Goal: Task Accomplishment & Management: Complete application form

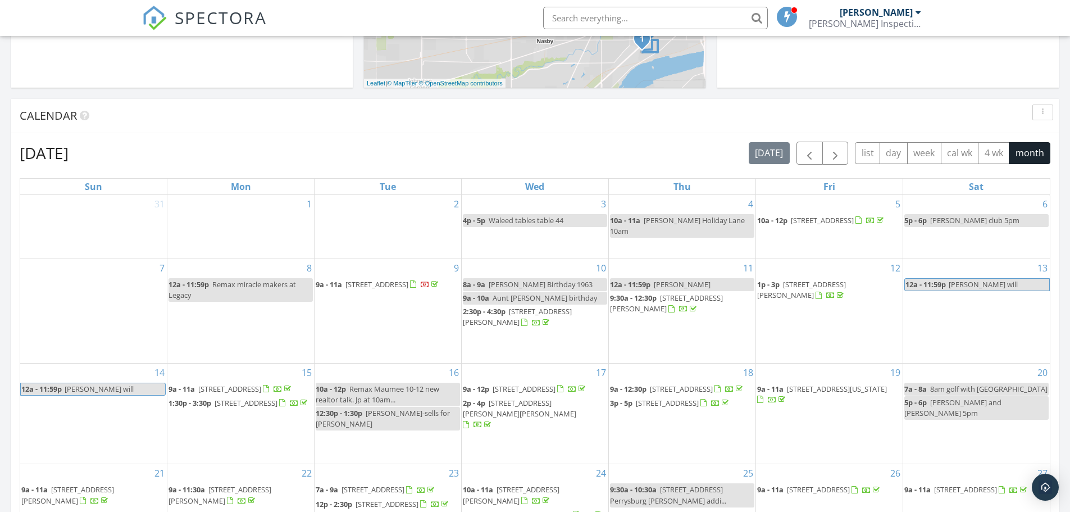
scroll to position [393, 0]
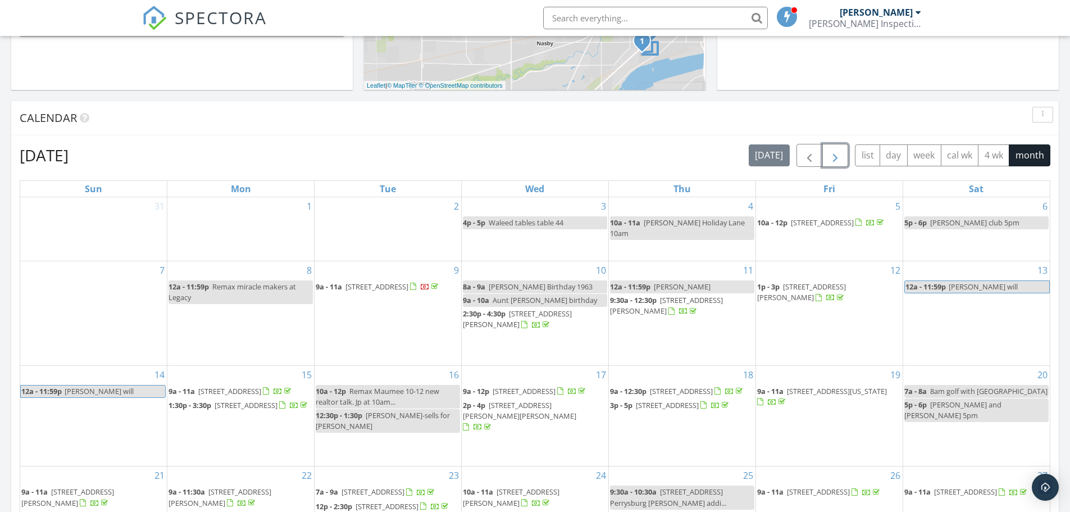
click at [830, 156] on span "button" at bounding box center [835, 155] width 13 height 13
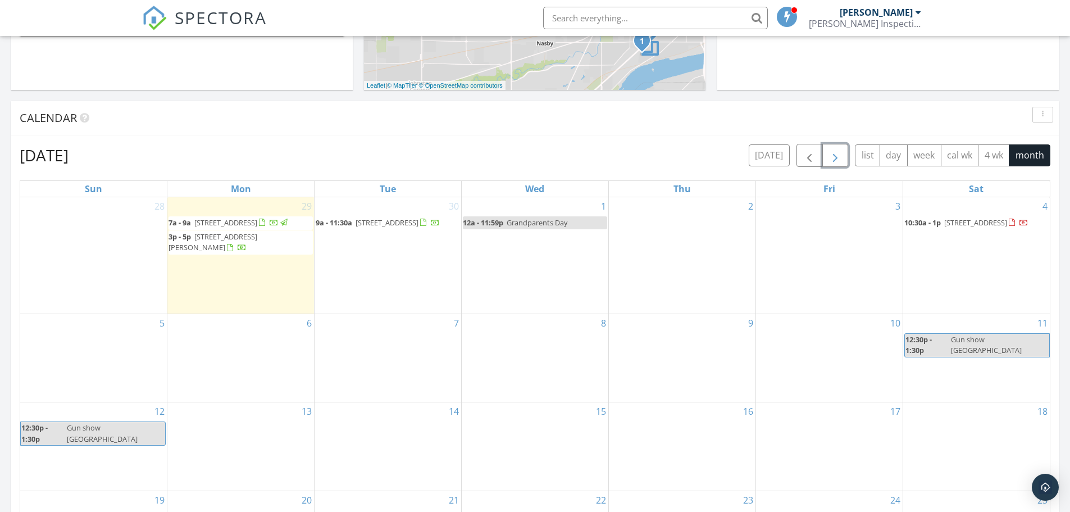
click at [392, 390] on div "7" at bounding box center [388, 358] width 147 height 88
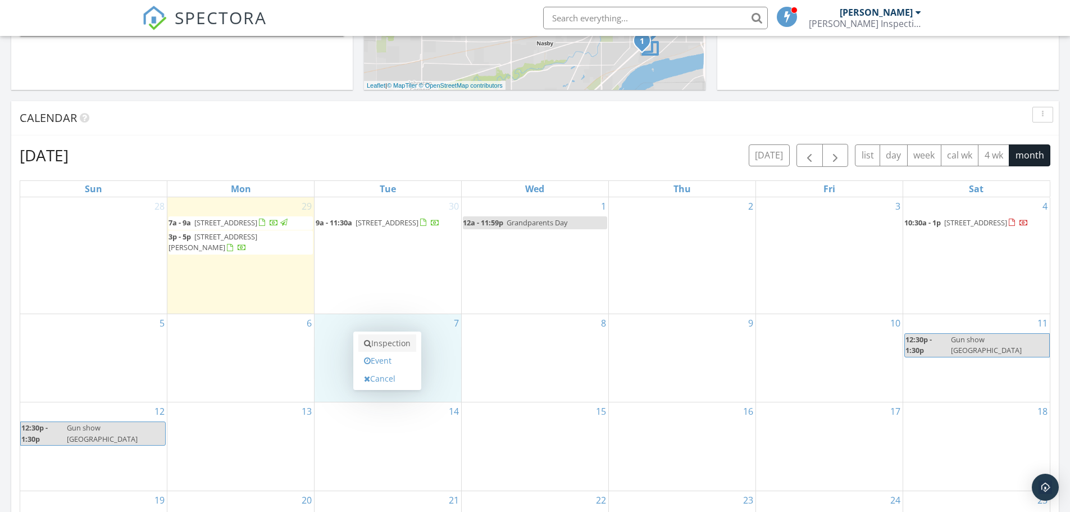
click at [385, 342] on link "Inspection" at bounding box center [387, 343] width 58 height 18
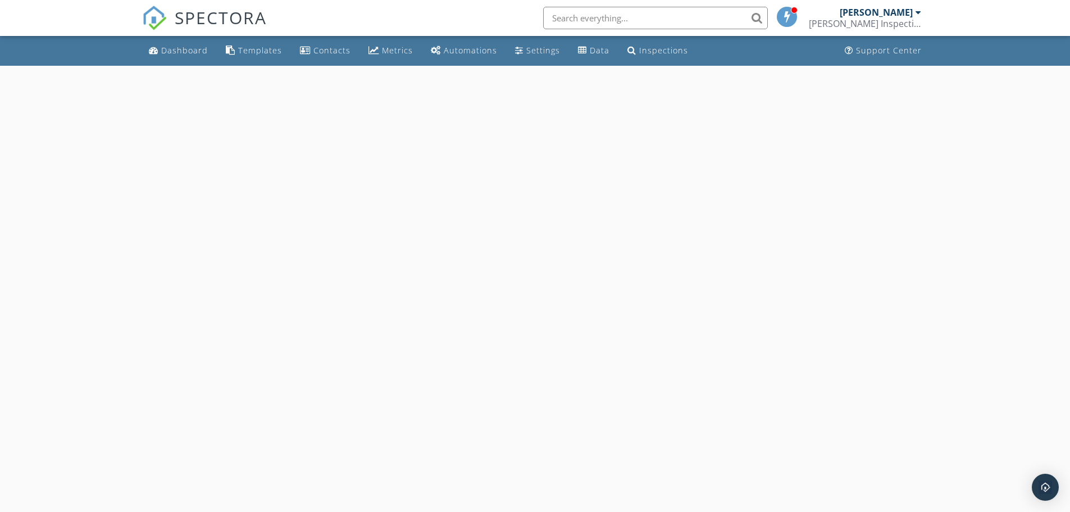
select select "9"
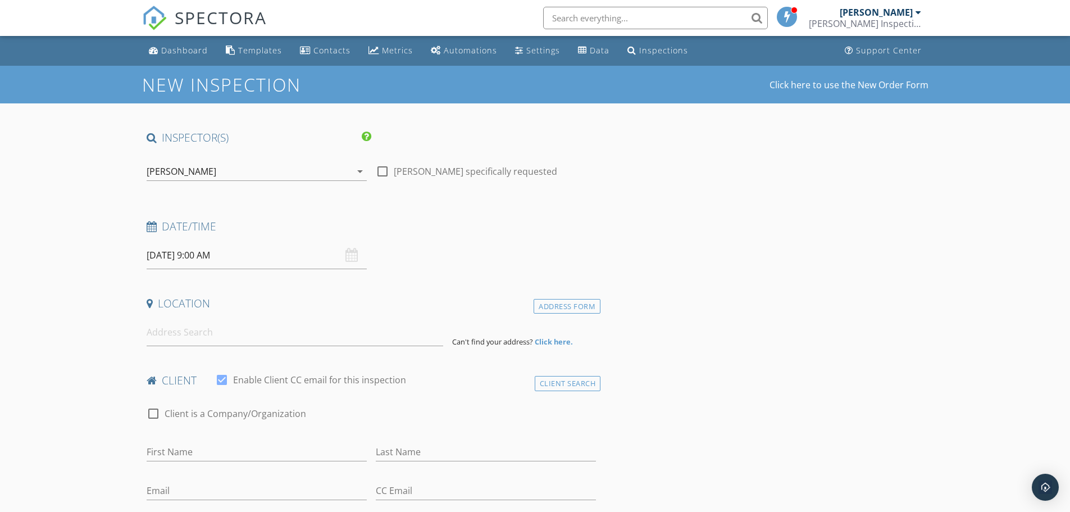
click at [213, 256] on input "10/07/2025 9:00 AM" at bounding box center [257, 256] width 220 height 28
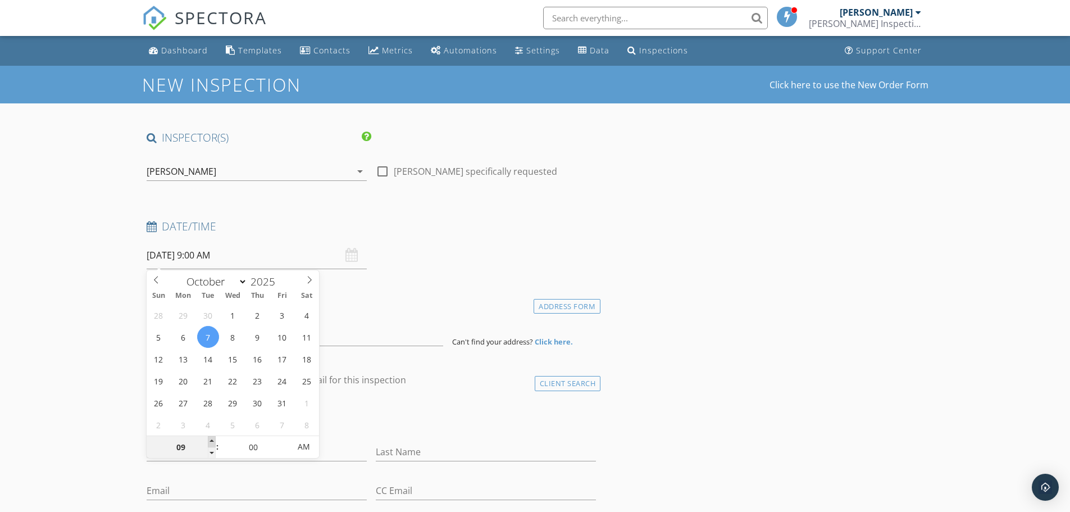
type input "10"
type input "[DATE] 10:00 AM"
click at [213, 442] on span at bounding box center [212, 441] width 8 height 11
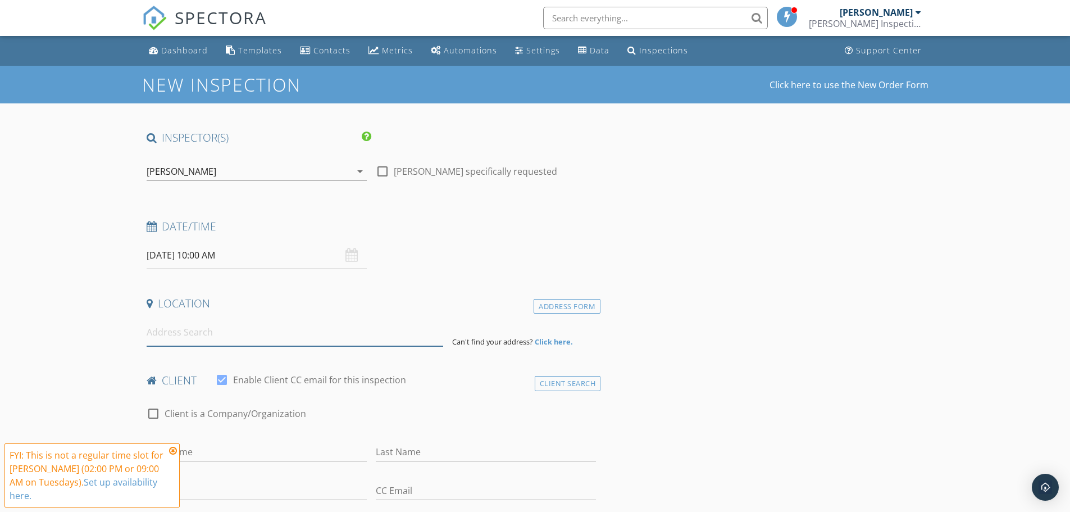
drag, startPoint x: 190, startPoint y: 331, endPoint x: 190, endPoint y: 360, distance: 28.1
click at [192, 333] on input at bounding box center [295, 333] width 297 height 28
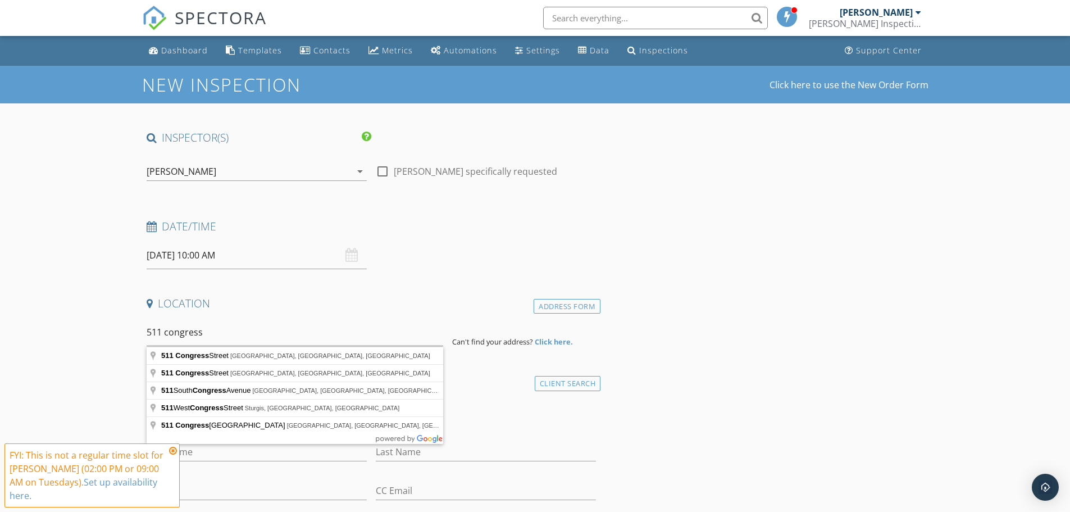
type input "511 Congress Street, Toledo, OH, USA"
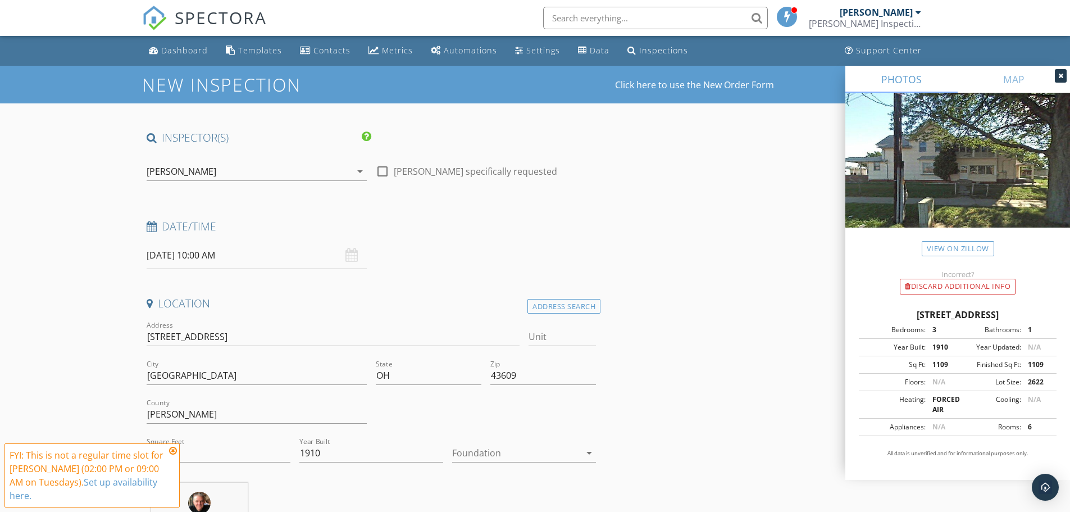
drag, startPoint x: 877, startPoint y: 314, endPoint x: 1043, endPoint y: 318, distance: 165.8
click at [1043, 318] on div "511 Congress St, Toledo OH 43609" at bounding box center [958, 314] width 198 height 13
copy div "511 Congress St, Toledo OH 43609"
click at [174, 451] on icon at bounding box center [173, 450] width 8 height 9
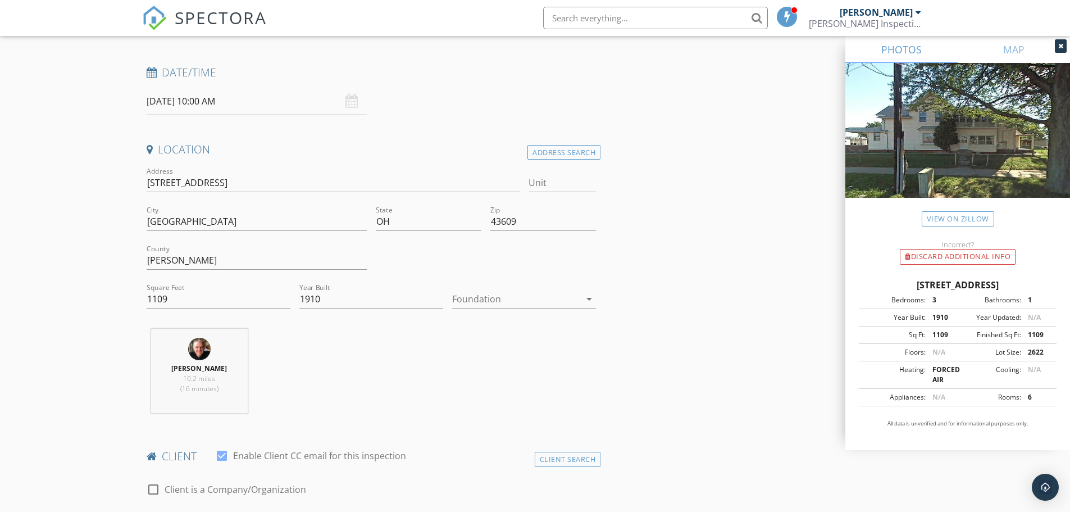
scroll to position [169, 0]
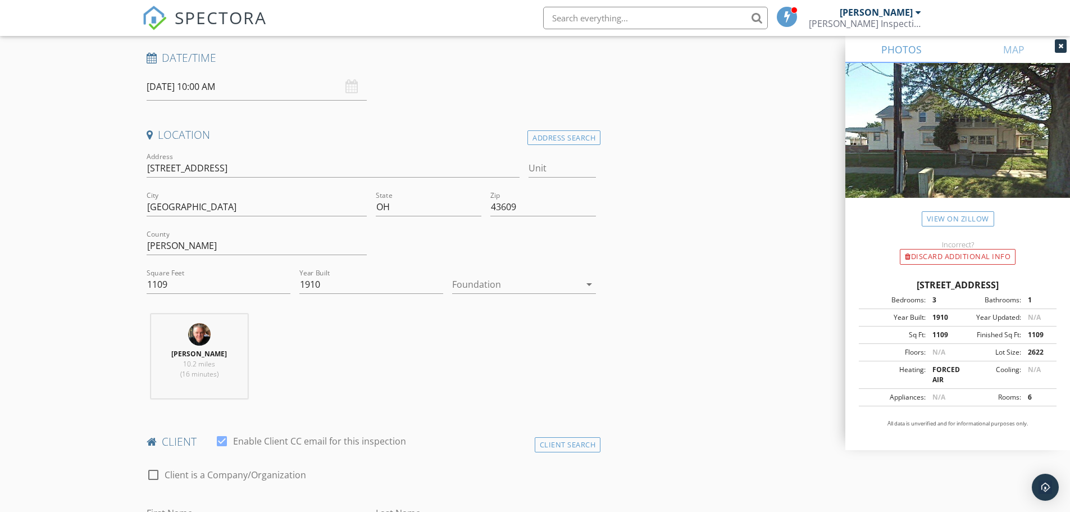
click at [589, 284] on icon "arrow_drop_down" at bounding box center [589, 284] width 13 height 13
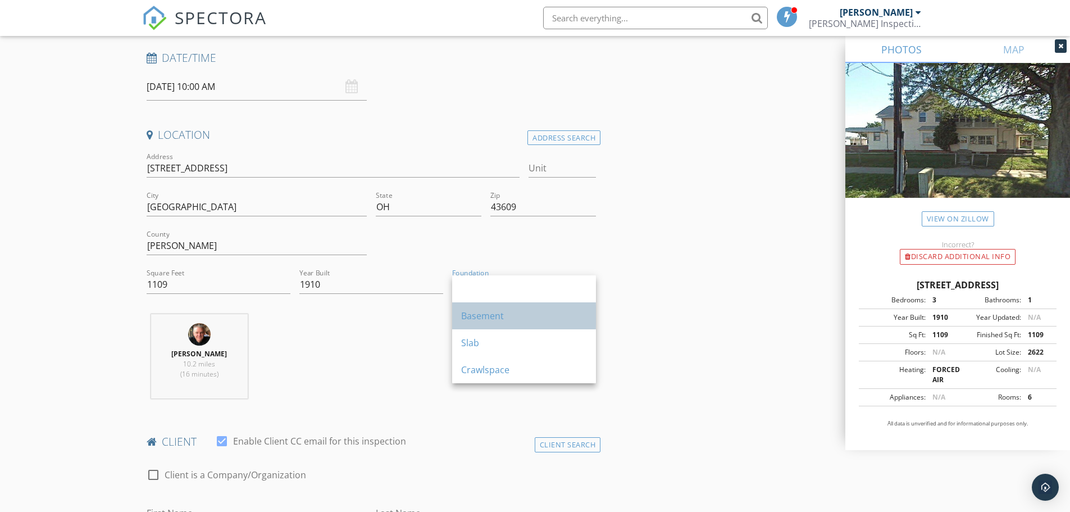
click at [515, 317] on div "Basement" at bounding box center [524, 315] width 126 height 13
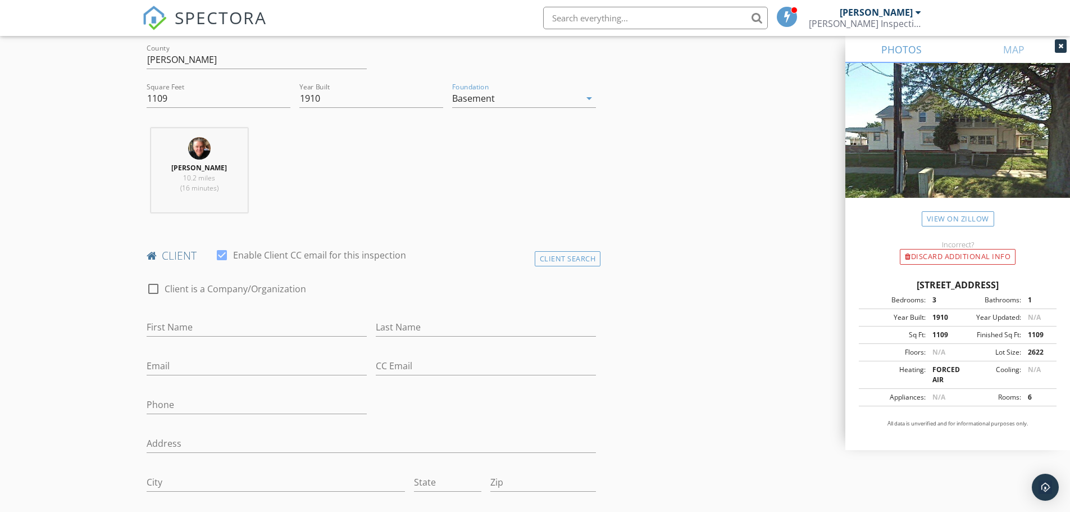
scroll to position [506, 0]
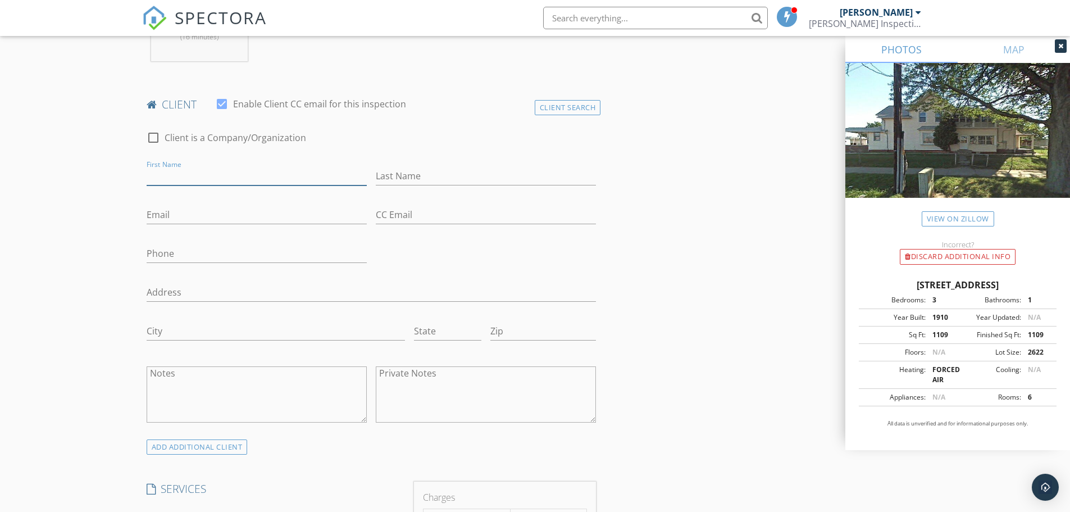
click at [194, 174] on input "First Name" at bounding box center [257, 176] width 220 height 19
click at [213, 181] on input "First Name" at bounding box center [257, 176] width 220 height 19
paste input "Shlomo Weiss"
drag, startPoint x: 181, startPoint y: 173, endPoint x: 224, endPoint y: 178, distance: 43.0
click at [224, 178] on input "Shlomo Weiss" at bounding box center [257, 176] width 220 height 19
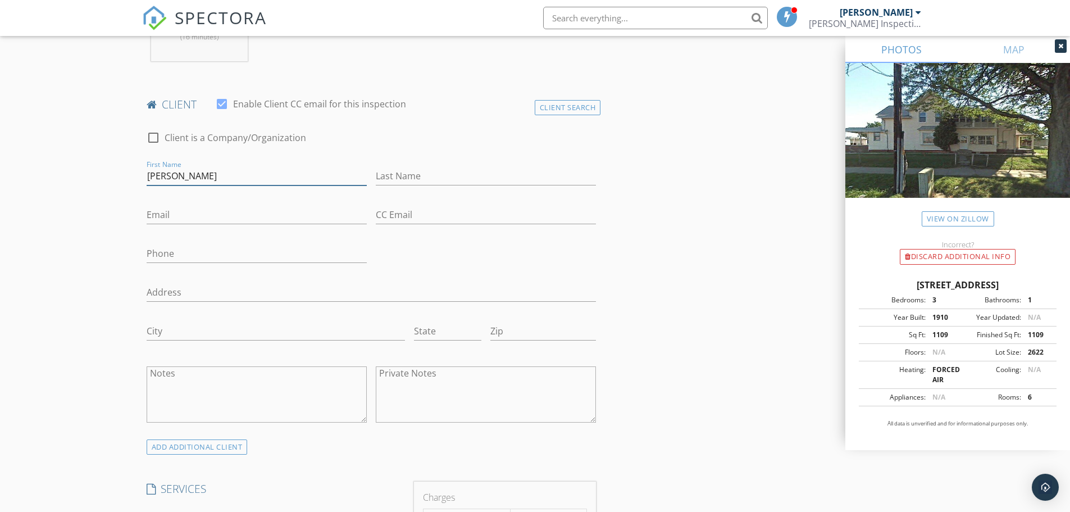
type input "Shlomo"
type input "Weiss"
click at [180, 249] on input "Phone" at bounding box center [257, 253] width 220 height 19
paste input "929-679-7368"
type input "929-679-7368"
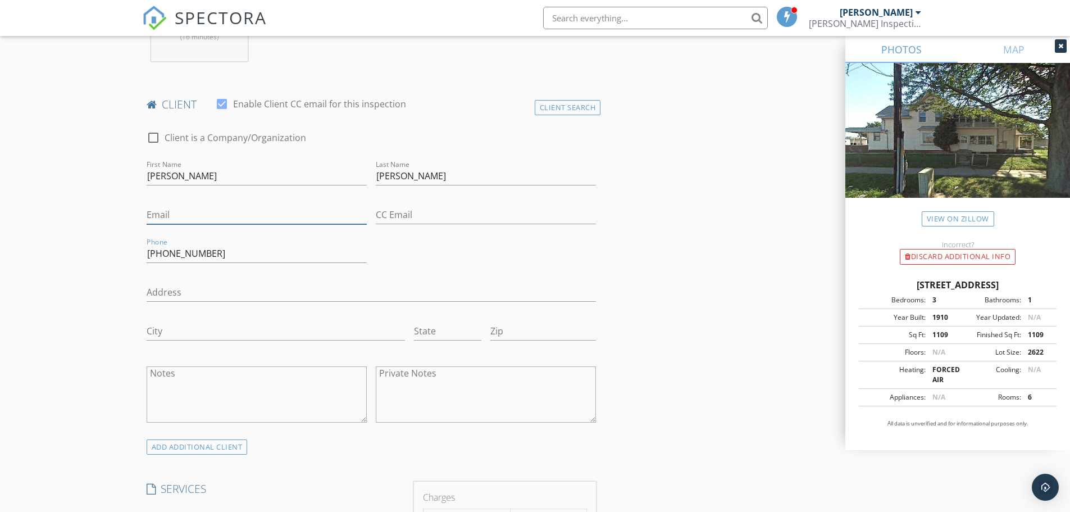
click at [199, 211] on input "Email" at bounding box center [257, 215] width 220 height 19
paste input "sweiss1268@gmail.com"
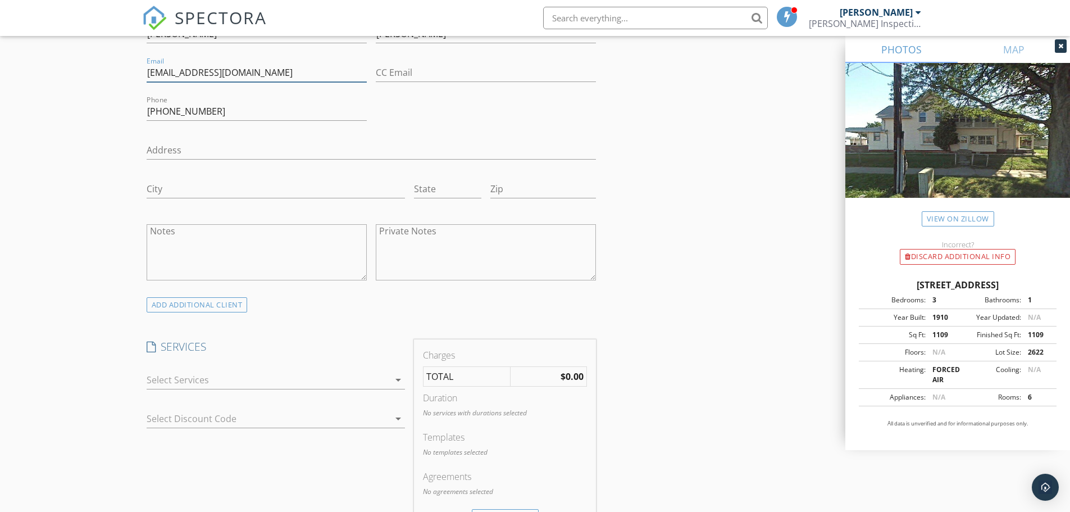
scroll to position [674, 0]
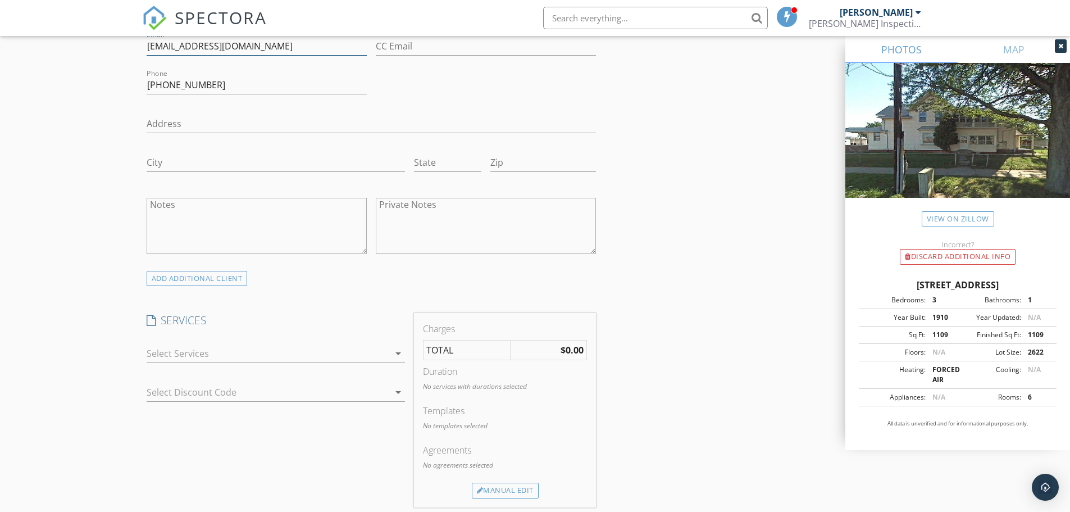
type input "sweiss1268@gmail.com"
click at [397, 353] on icon "arrow_drop_down" at bounding box center [398, 353] width 13 height 13
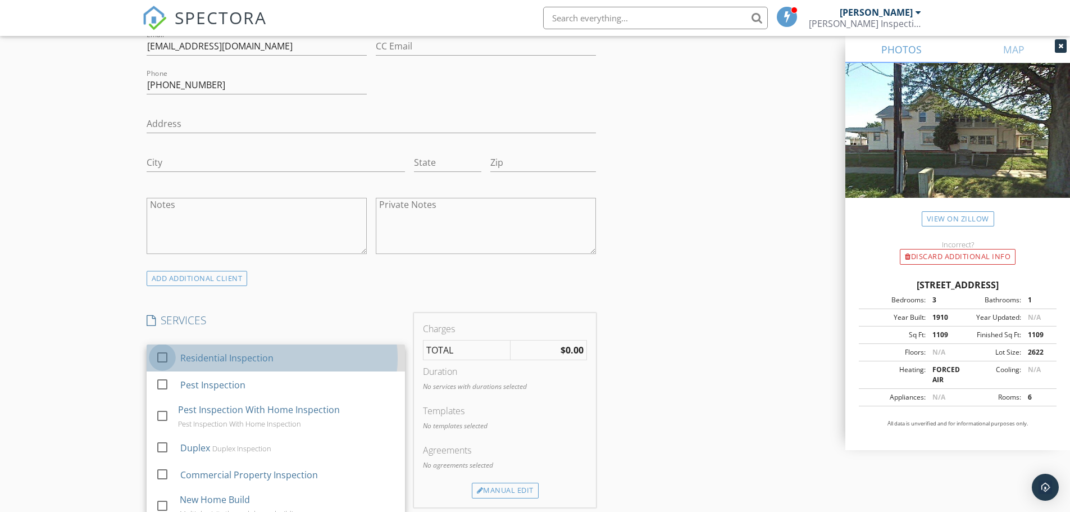
click at [159, 354] on div at bounding box center [162, 357] width 19 height 19
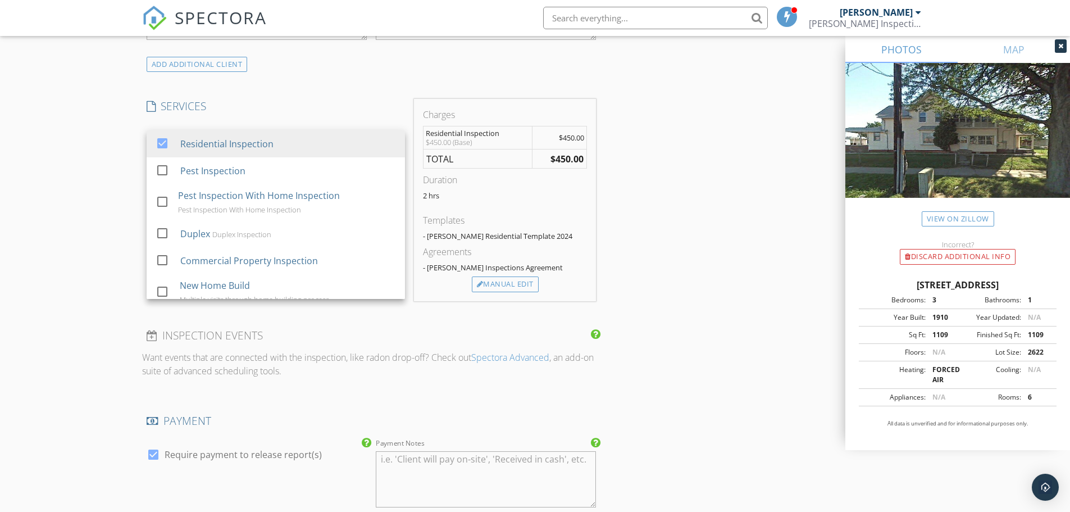
scroll to position [899, 0]
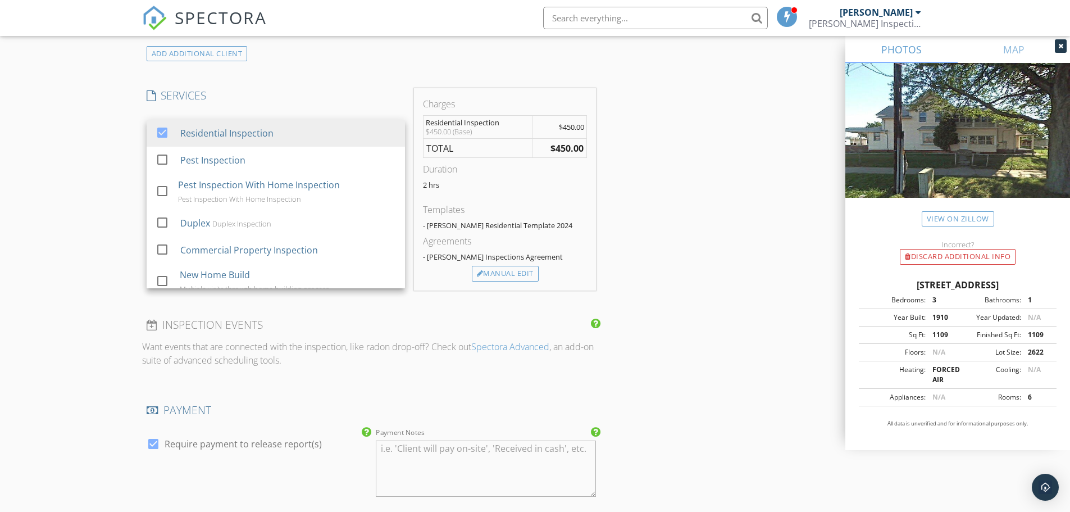
click at [747, 307] on div "INSPECTOR(S) check_box Jp Wildman PRIMARY Jp Wildman arrow_drop_down check_box_…" at bounding box center [535, 171] width 786 height 1879
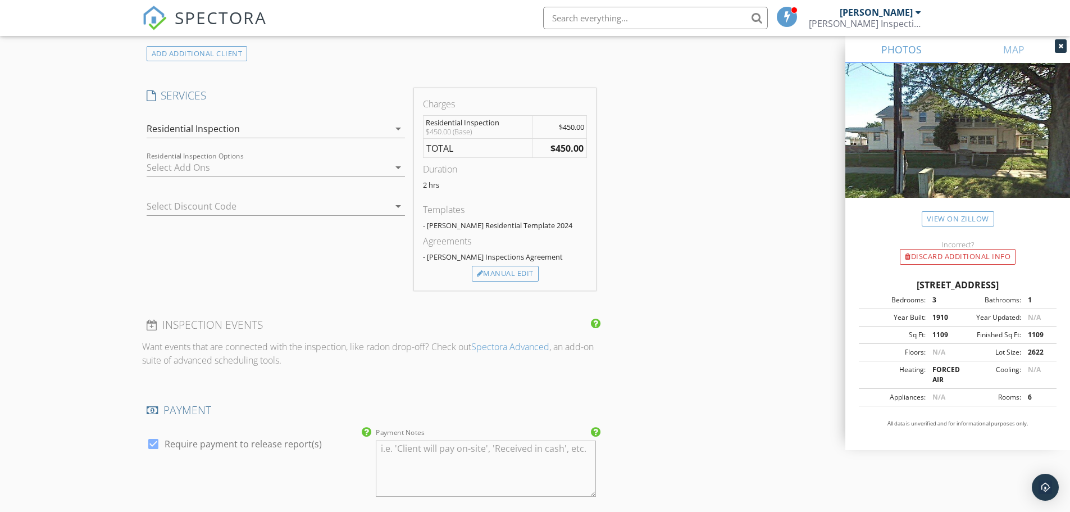
click at [398, 206] on icon "arrow_drop_down" at bounding box center [398, 205] width 13 height 13
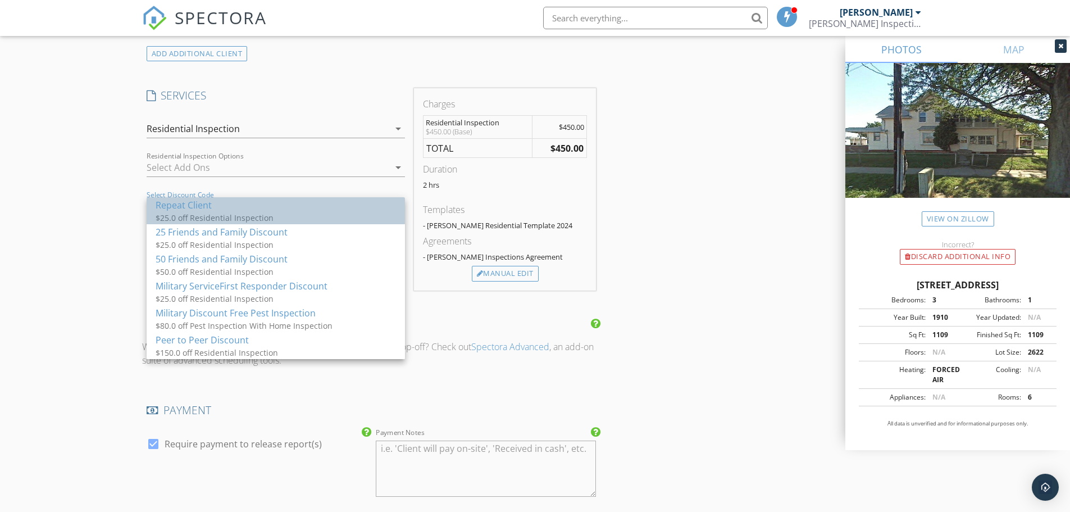
click at [166, 201] on div "Repeat Client" at bounding box center [276, 204] width 240 height 13
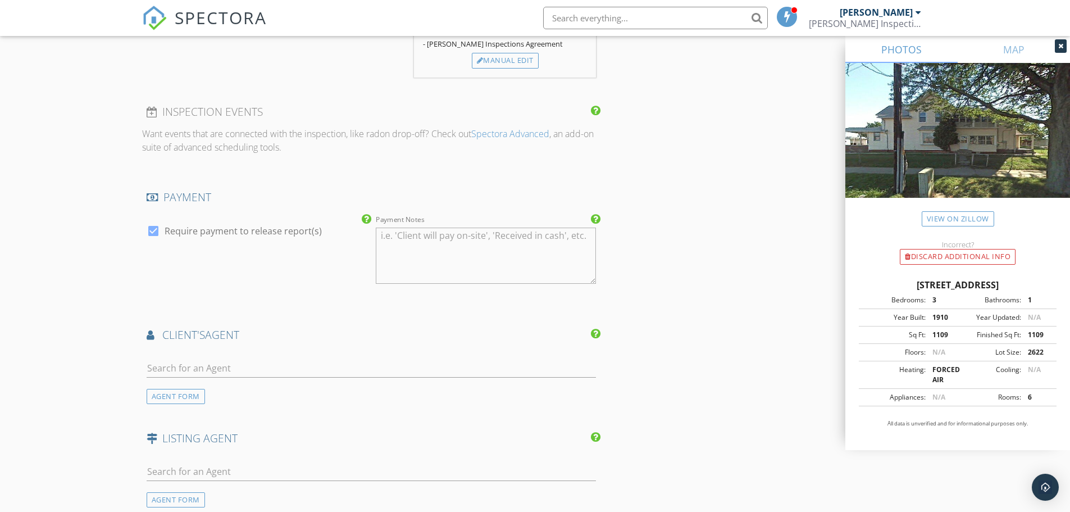
scroll to position [1124, 0]
click at [191, 372] on input "text" at bounding box center [372, 365] width 450 height 19
type input "Mariah"
click at [208, 401] on div "LaPlante Real Estate, LLC" at bounding box center [232, 396] width 107 height 9
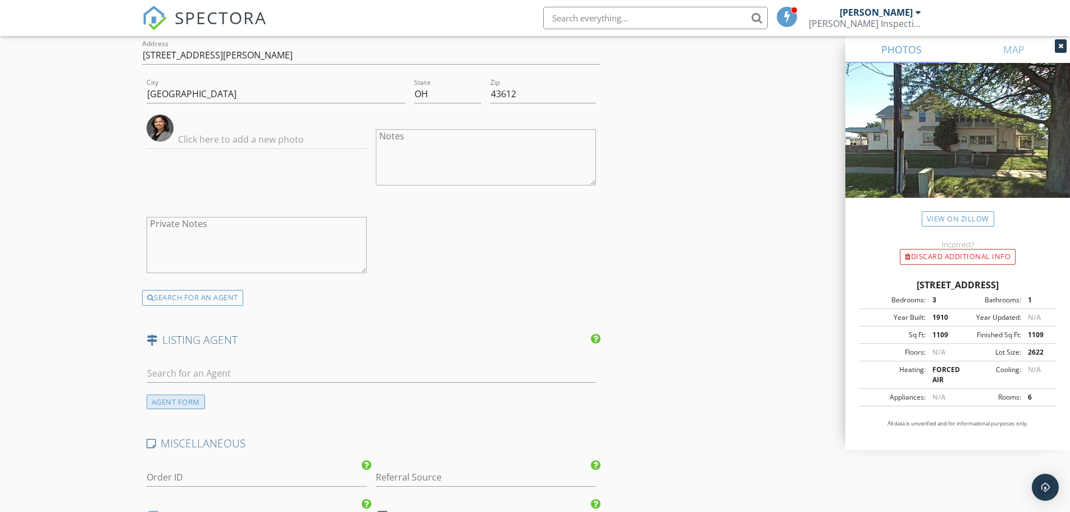
scroll to position [1573, 0]
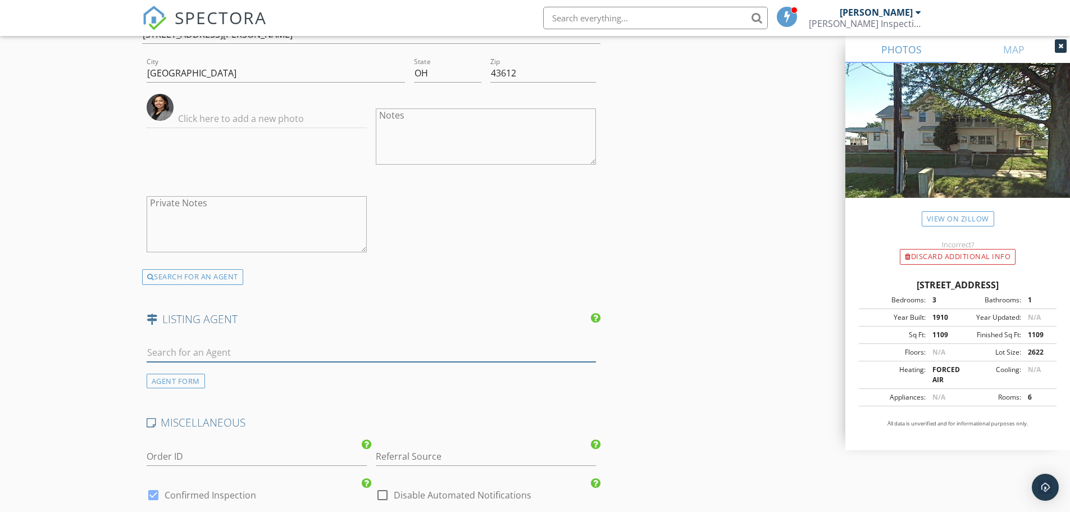
drag, startPoint x: 186, startPoint y: 357, endPoint x: 172, endPoint y: 361, distance: 14.0
click at [184, 357] on input "text" at bounding box center [372, 352] width 450 height 19
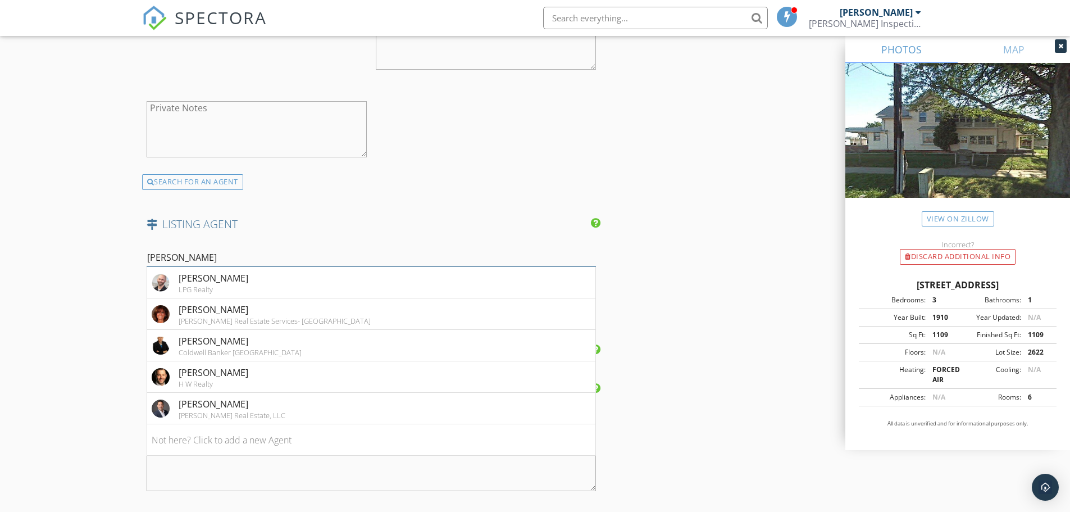
scroll to position [1685, 0]
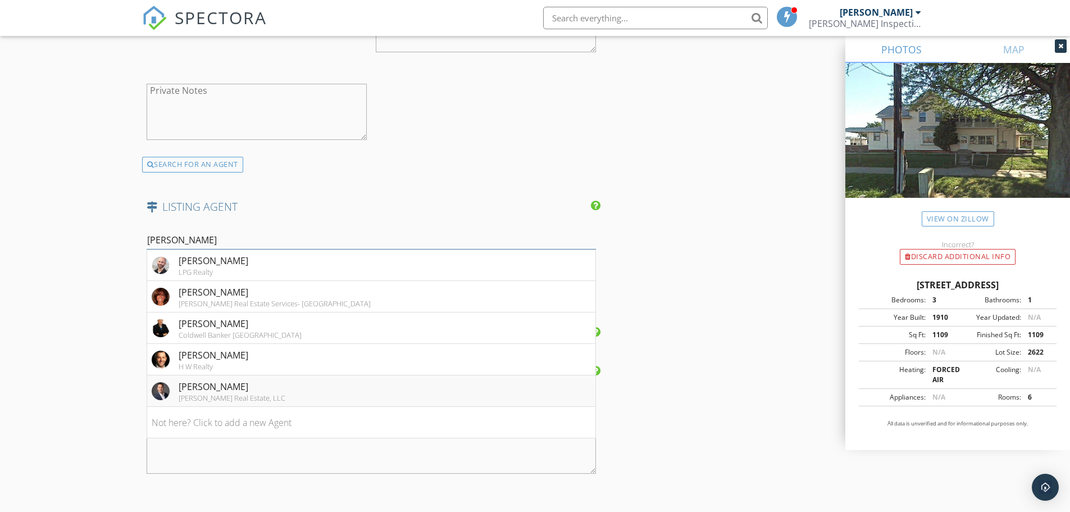
type input "Andre"
click at [228, 402] on div "LaPlante Real Estate, LLC" at bounding box center [232, 397] width 107 height 9
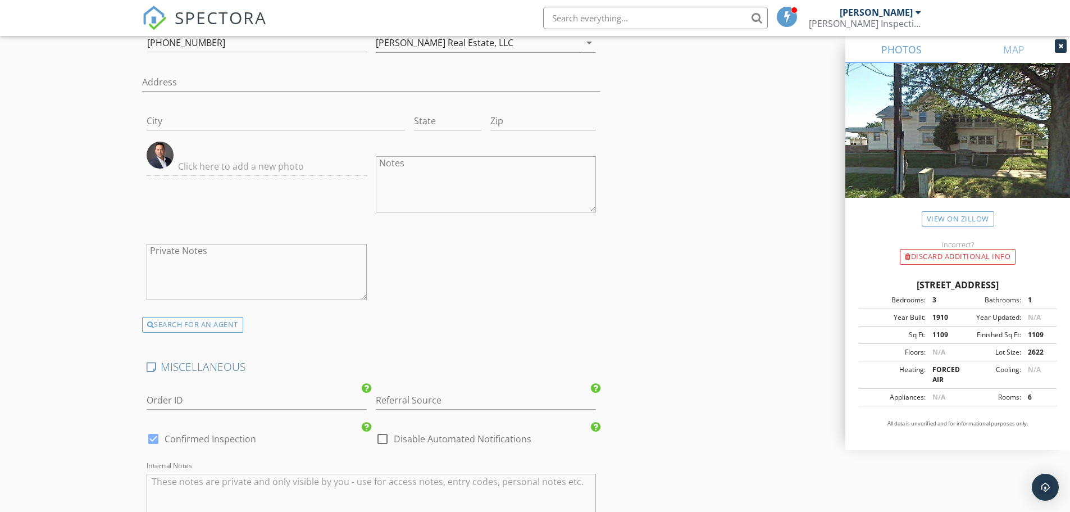
scroll to position [1966, 0]
click at [402, 405] on input "Referral Source" at bounding box center [486, 396] width 220 height 19
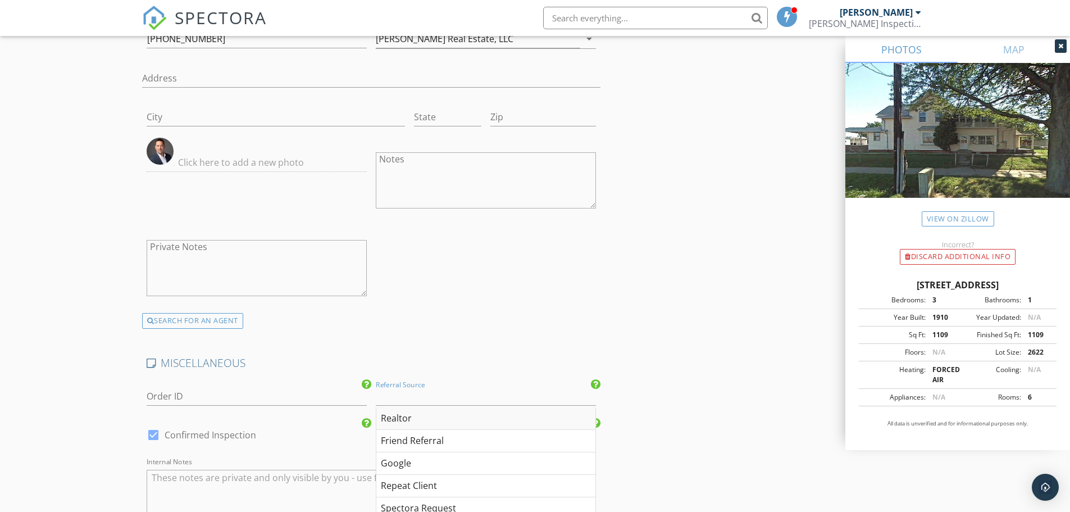
click at [387, 430] on div "Realtor" at bounding box center [485, 418] width 219 height 22
type input "Realtor"
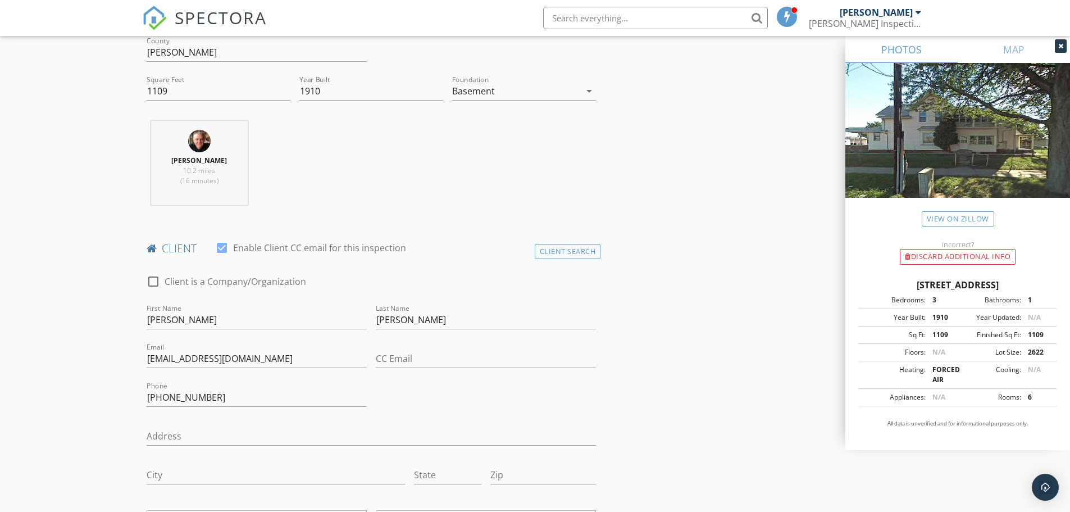
scroll to position [692, 0]
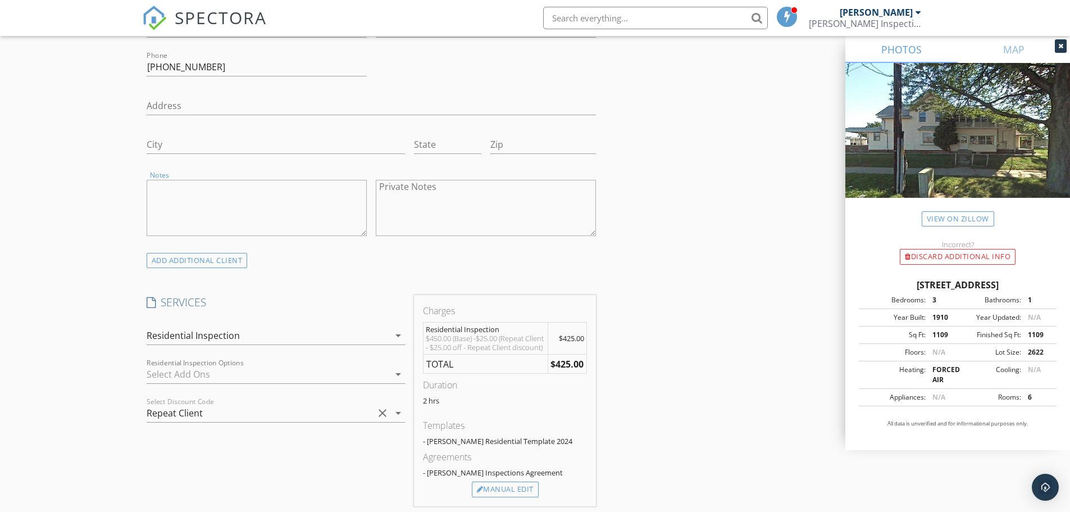
click at [260, 208] on textarea "Notes" at bounding box center [257, 208] width 220 height 56
type textarea "Tenant at property"
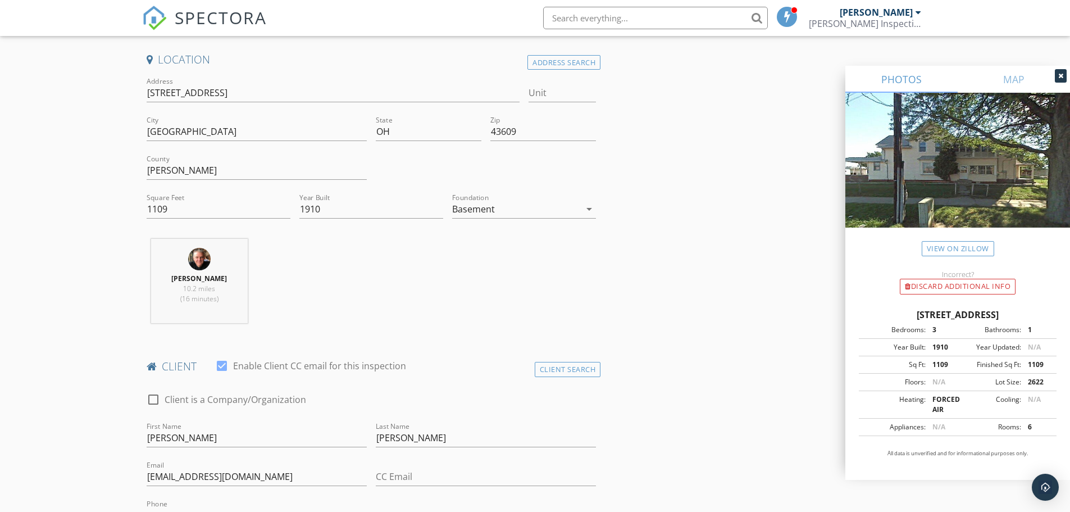
scroll to position [0, 0]
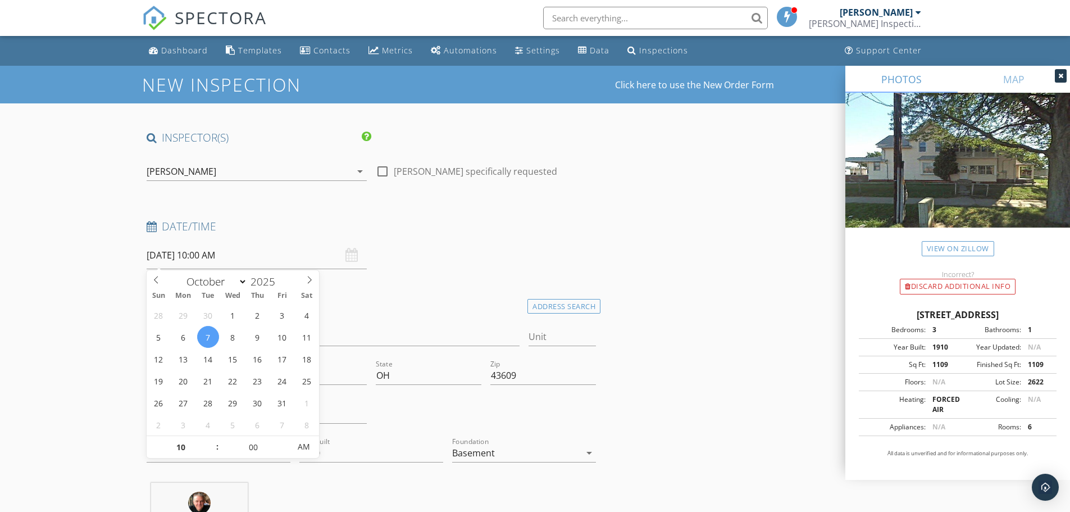
click at [161, 254] on input "10/07/2025 10:00 AM" at bounding box center [257, 256] width 220 height 28
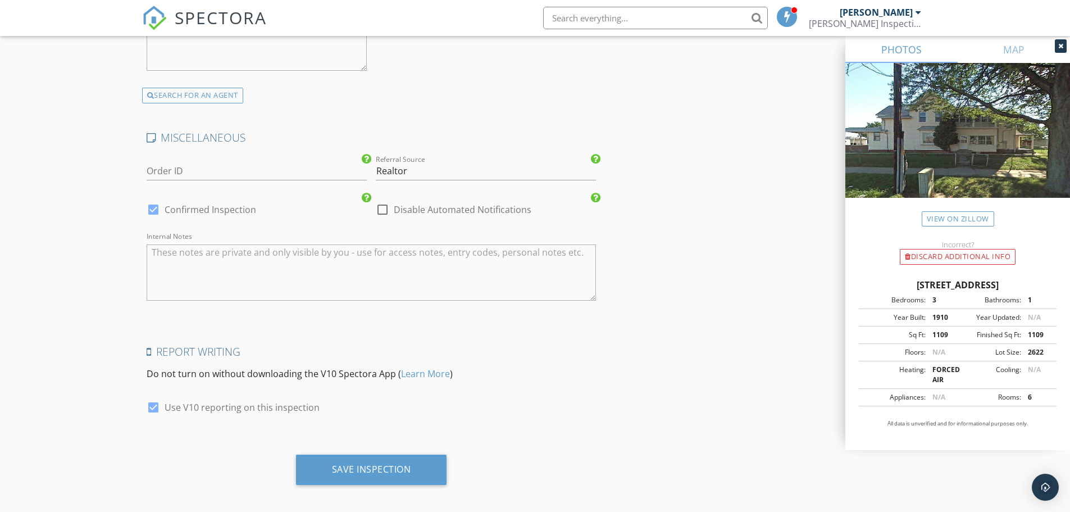
scroll to position [2209, 0]
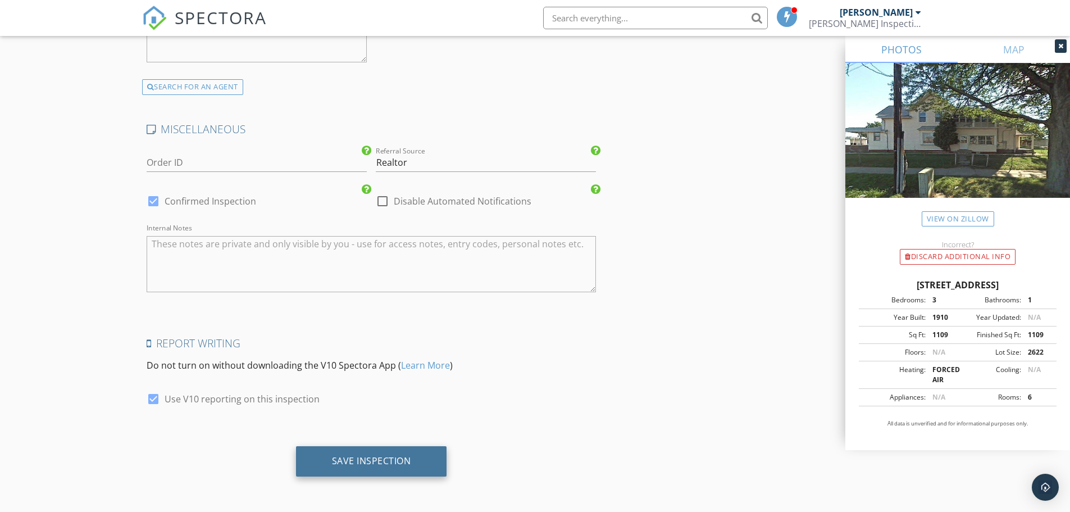
click at [364, 460] on div "Save Inspection" at bounding box center [371, 460] width 79 height 11
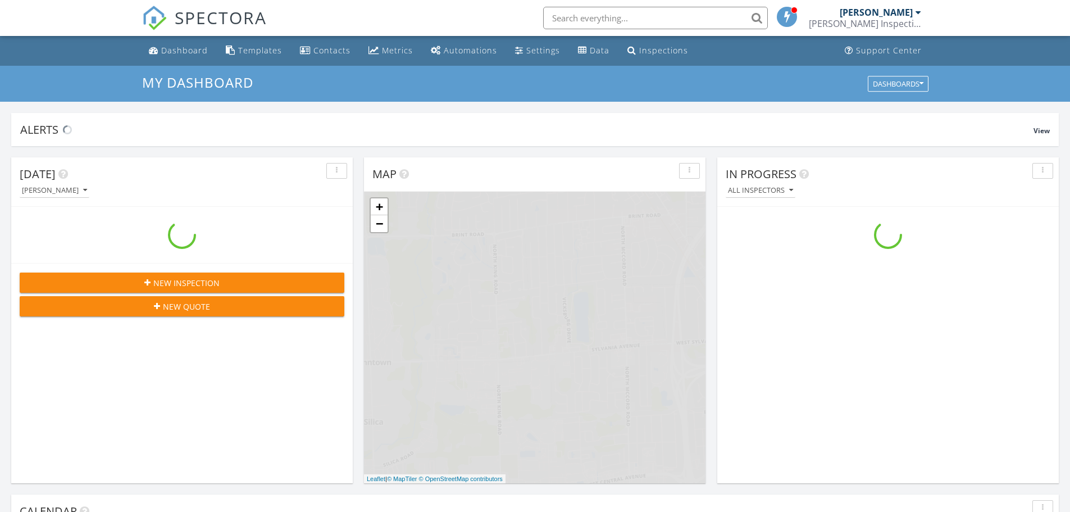
scroll to position [1040, 1088]
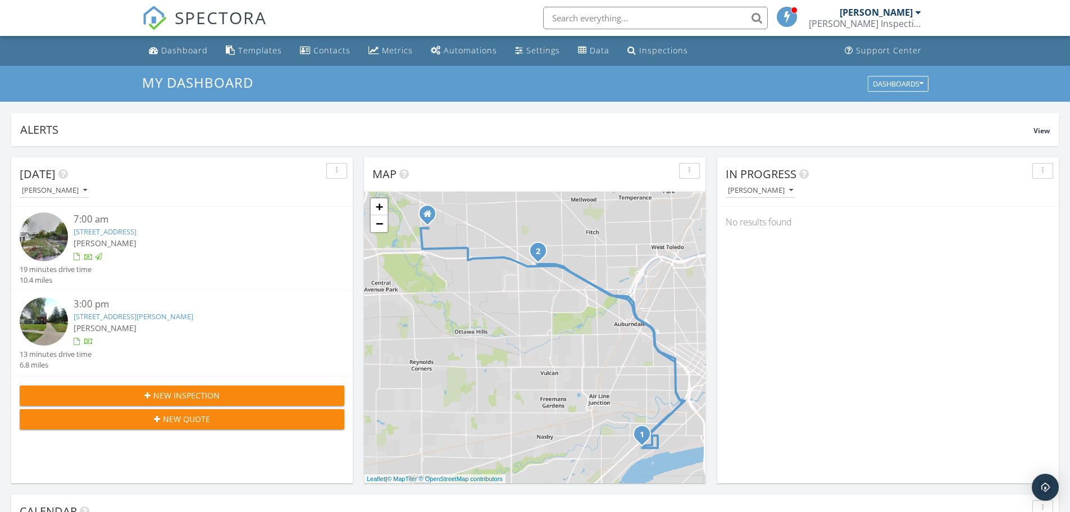
click at [129, 228] on link "678 Lorain St , Toledo, OH 43609" at bounding box center [105, 231] width 63 height 10
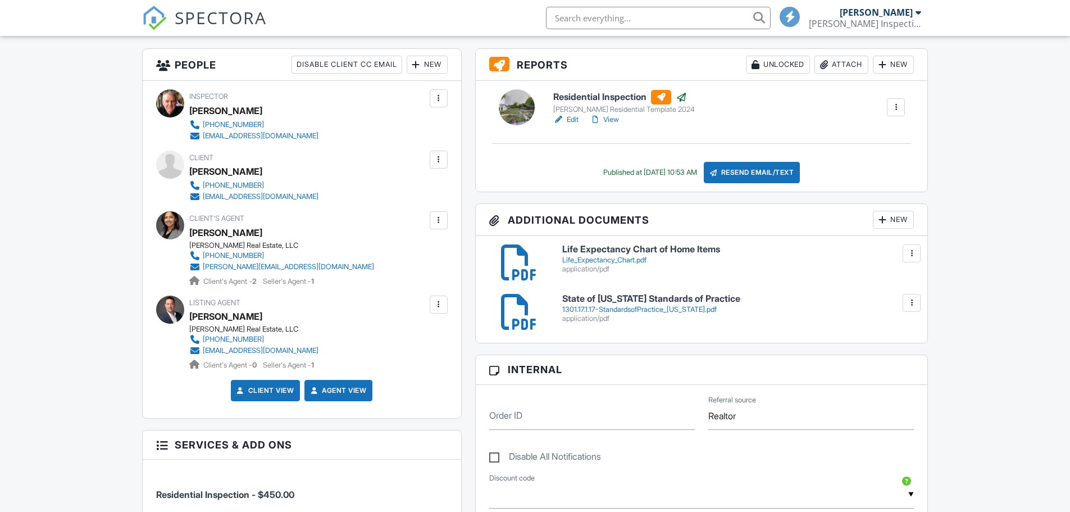
scroll to position [281, 0]
drag, startPoint x: 262, startPoint y: 169, endPoint x: 191, endPoint y: 168, distance: 70.8
click at [191, 168] on div "[PERSON_NAME]" at bounding box center [258, 171] width 138 height 17
copy div "Shlomo Weiss"
click at [402, 171] on div "Client Shlomo Weiss 929-679-7368 sweiss1268@gmail.com" at bounding box center [302, 177] width 292 height 52
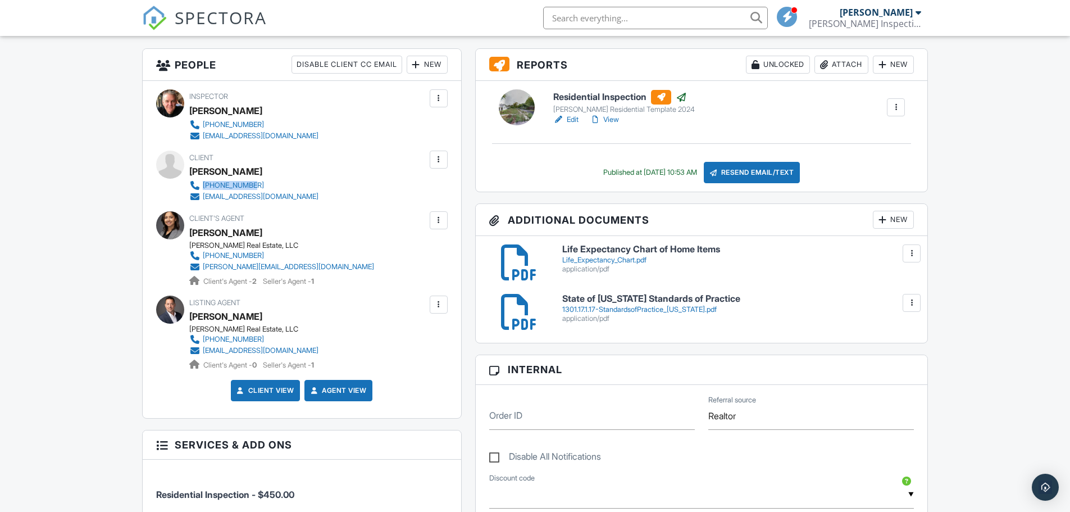
drag, startPoint x: 307, startPoint y: 181, endPoint x: 194, endPoint y: 184, distance: 112.4
click at [198, 184] on div "Client Shlomo Weiss 929-679-7368 sweiss1268@gmail.com" at bounding box center [280, 177] width 183 height 52
drag, startPoint x: 209, startPoint y: 179, endPoint x: 427, endPoint y: 189, distance: 218.2
click at [429, 190] on div "Client Shlomo Weiss 929-679-7368 sweiss1268@gmail.com" at bounding box center [302, 177] width 292 height 52
drag, startPoint x: 297, startPoint y: 182, endPoint x: 255, endPoint y: 178, distance: 42.4
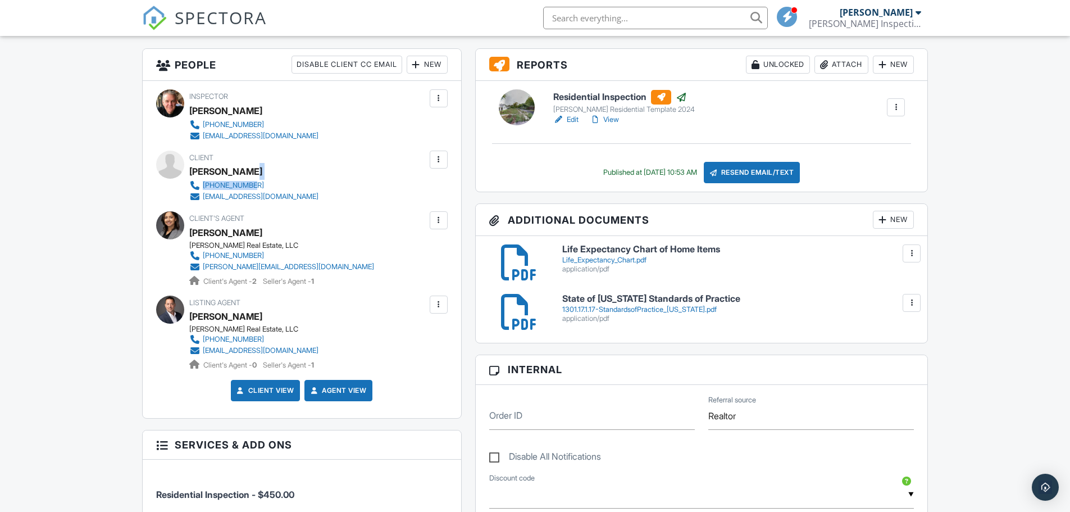
click at [255, 178] on div "Client Shlomo Weiss 929-679-7368 sweiss1268@gmail.com" at bounding box center [280, 177] width 183 height 52
copy div "929-679-7368"
click at [425, 188] on div "Client Shlomo Weiss 929-679-7368 sweiss1268@gmail.com" at bounding box center [302, 177] width 292 height 52
drag, startPoint x: 295, startPoint y: 196, endPoint x: 204, endPoint y: 198, distance: 90.5
click at [204, 198] on div "Client Shlomo Weiss 929-679-7368 sweiss1268@gmail.com" at bounding box center [280, 177] width 183 height 52
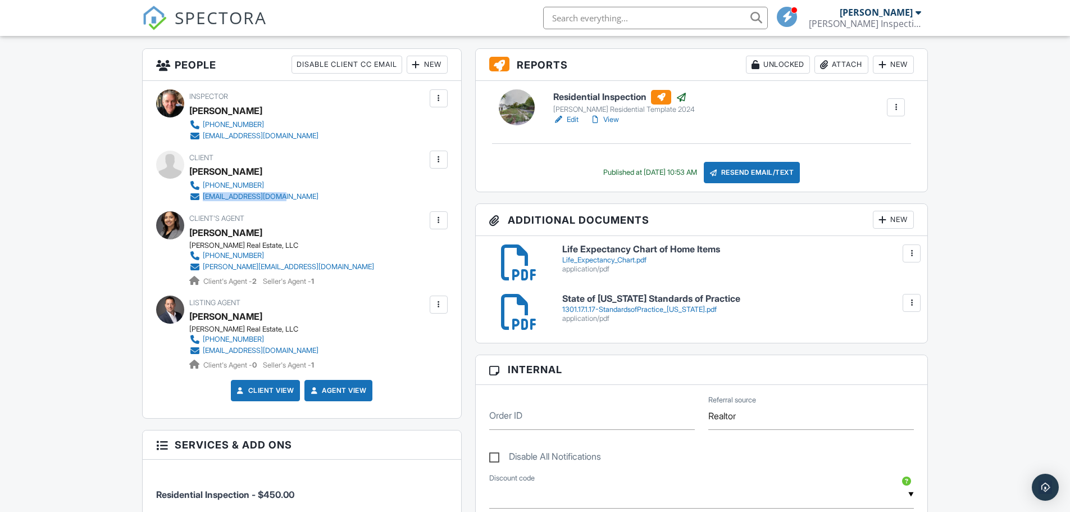
copy div "sweiss1268@gmail.com"
